Goal: Task Accomplishment & Management: Manage account settings

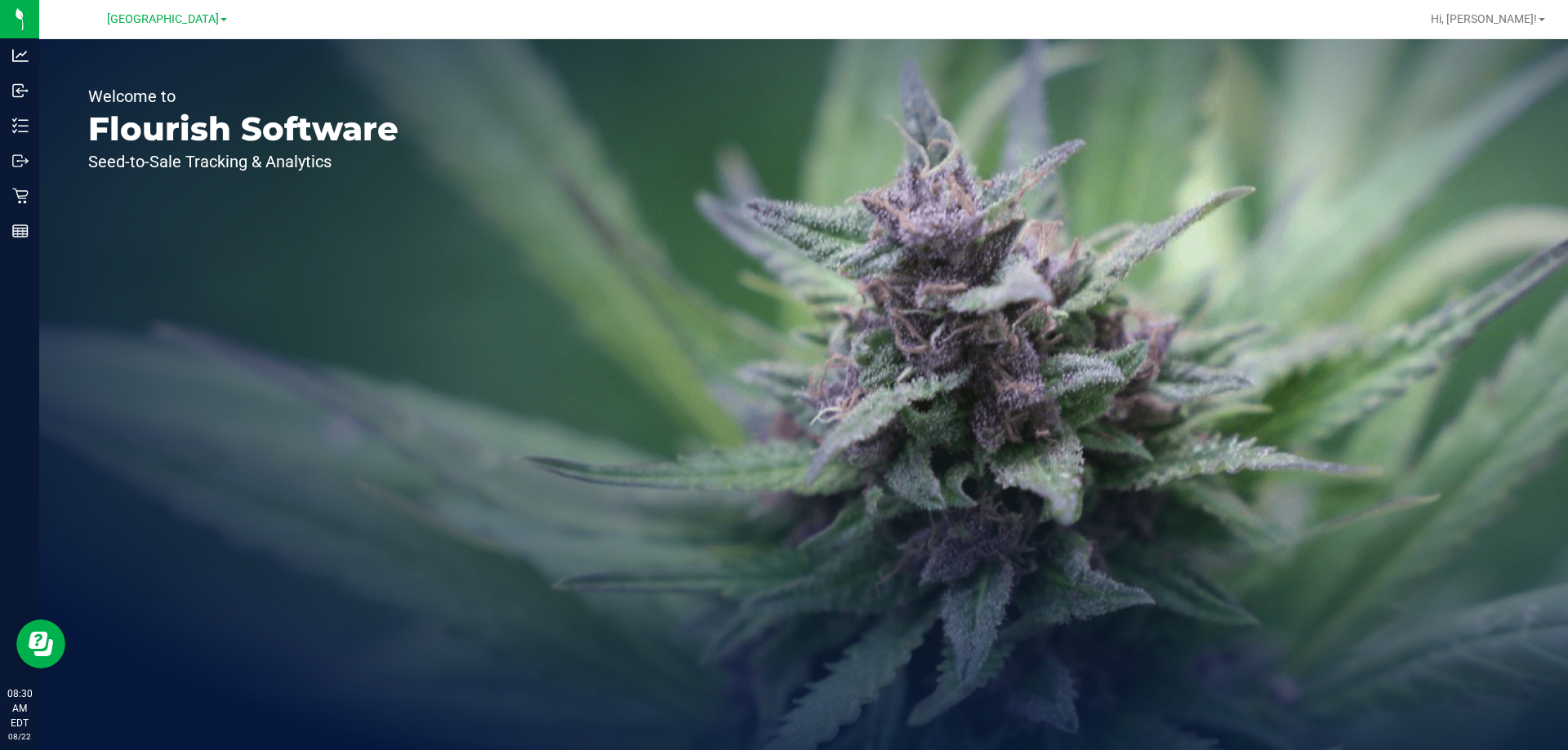
click at [1530, 28] on div "Hi, [PERSON_NAME]!" at bounding box center [1488, 18] width 127 height 28
click at [1540, 20] on span at bounding box center [1542, 20] width 6 height 4
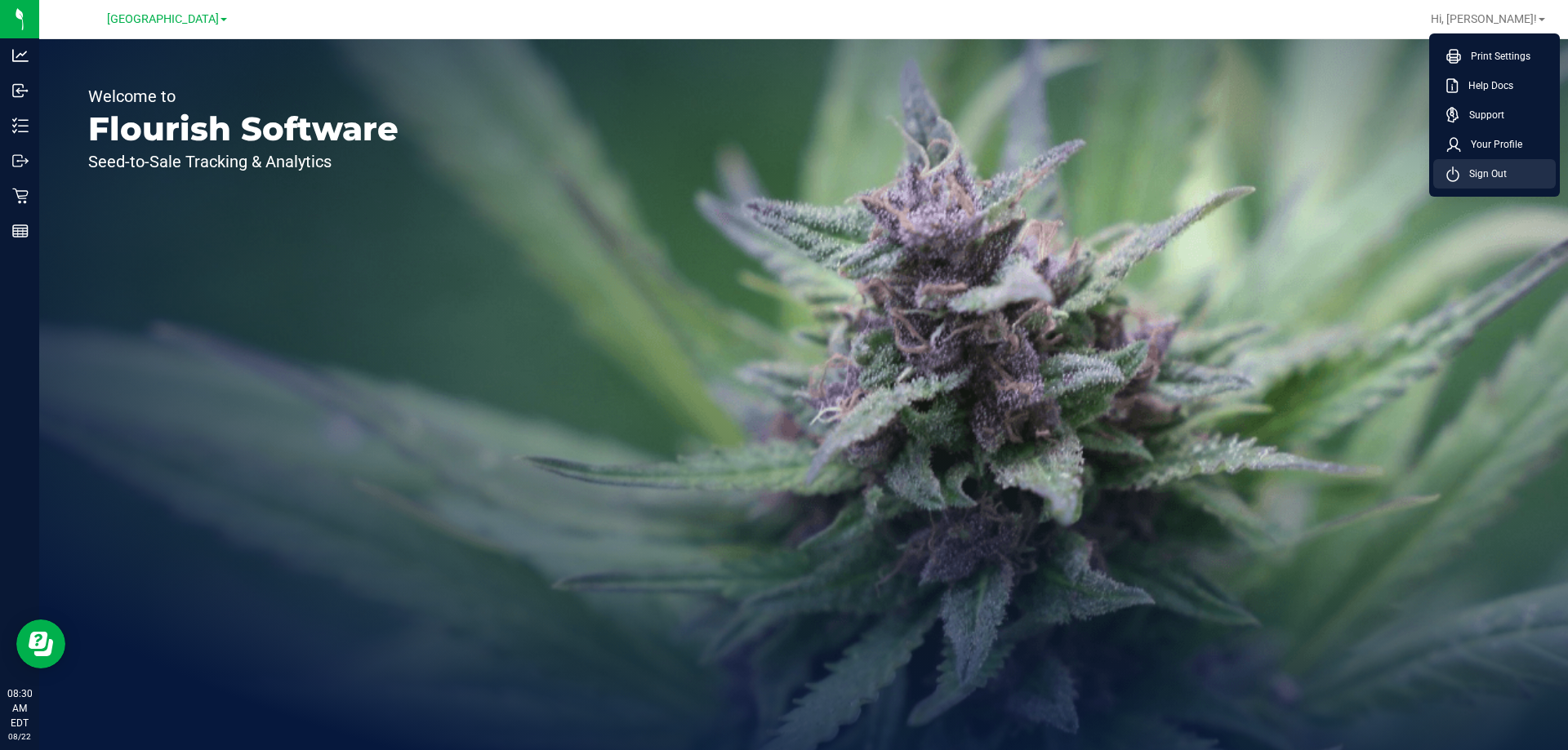
click at [1500, 182] on li "Sign Out" at bounding box center [1494, 174] width 123 height 29
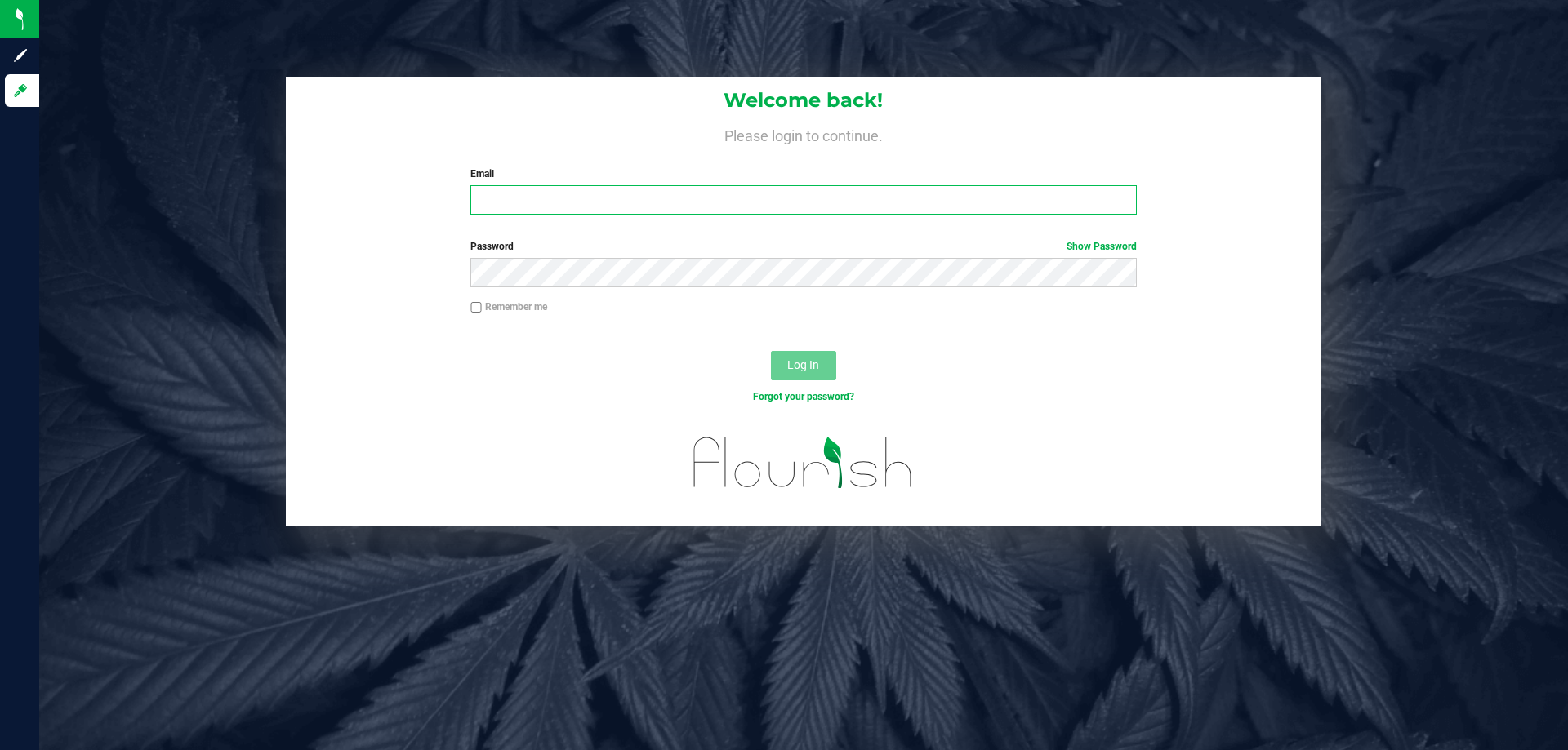
click at [814, 207] on input "Email" at bounding box center [803, 200] width 666 height 29
type input "[EMAIL_ADDRESS][DOMAIN_NAME]"
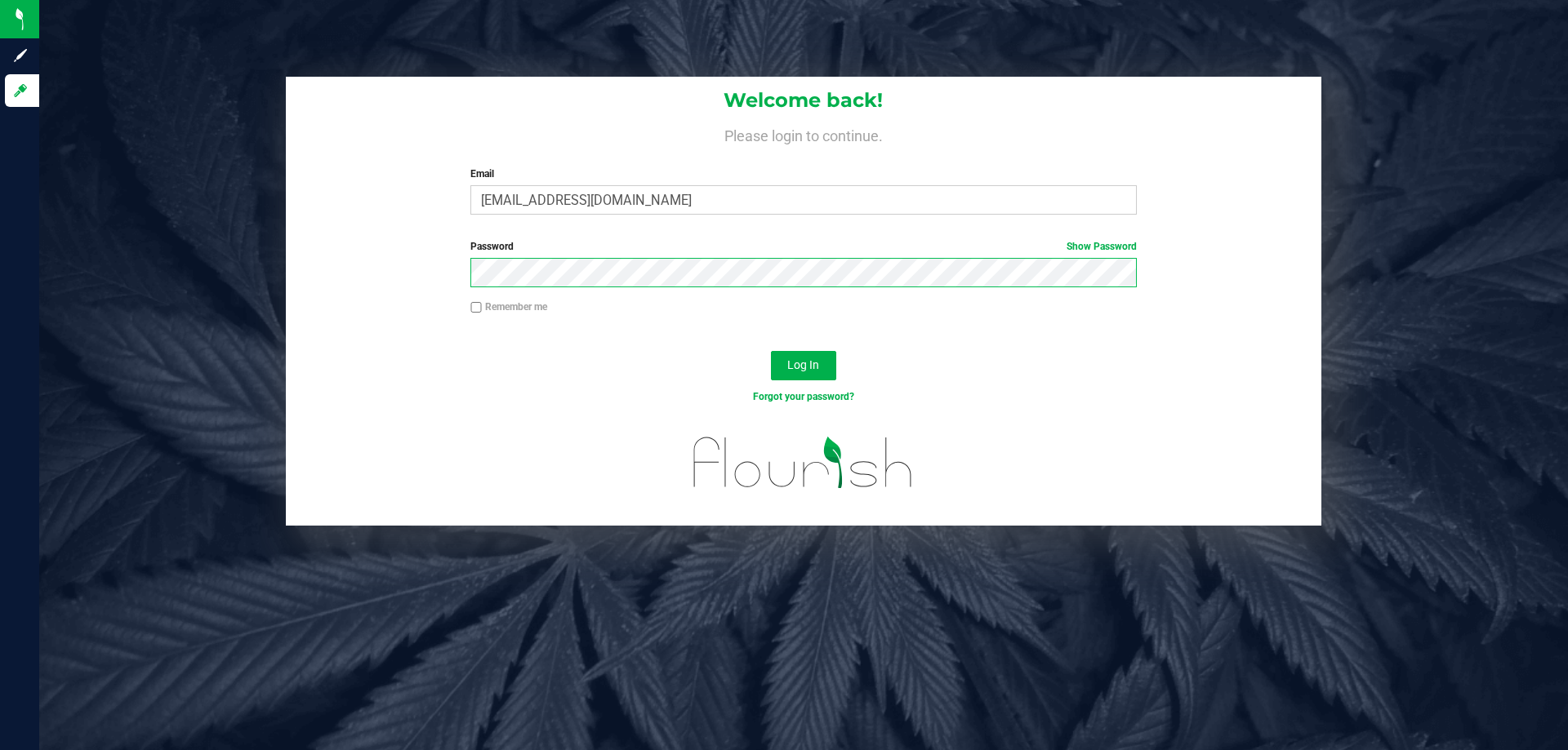
click at [771, 351] on button "Log In" at bounding box center [804, 365] width 65 height 29
